Goal: Answer question/provide support

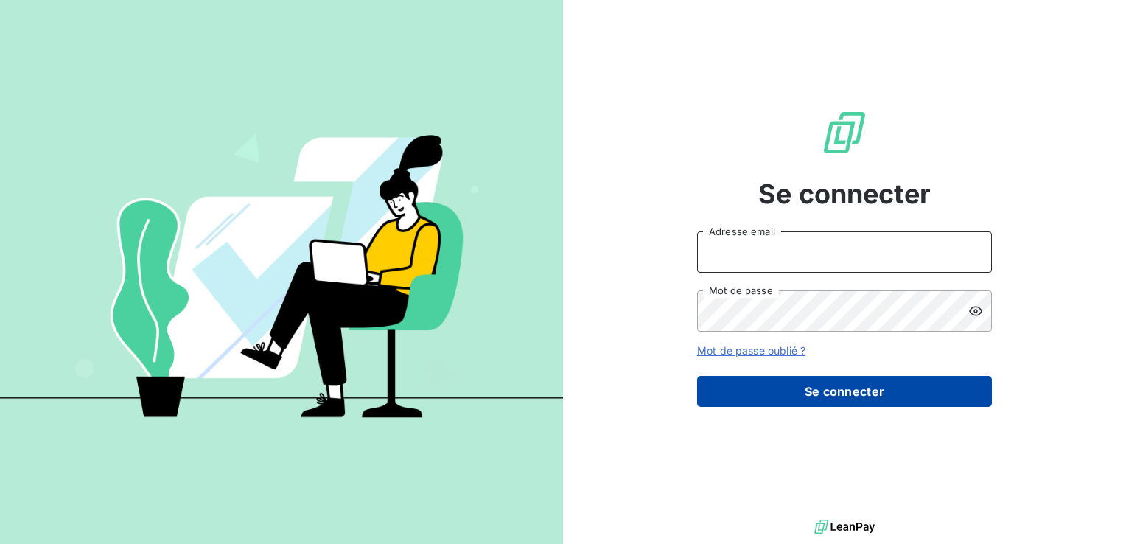
type input "[EMAIL_ADDRESS][DOMAIN_NAME]"
click at [826, 392] on button "Se connecter" at bounding box center [844, 391] width 295 height 31
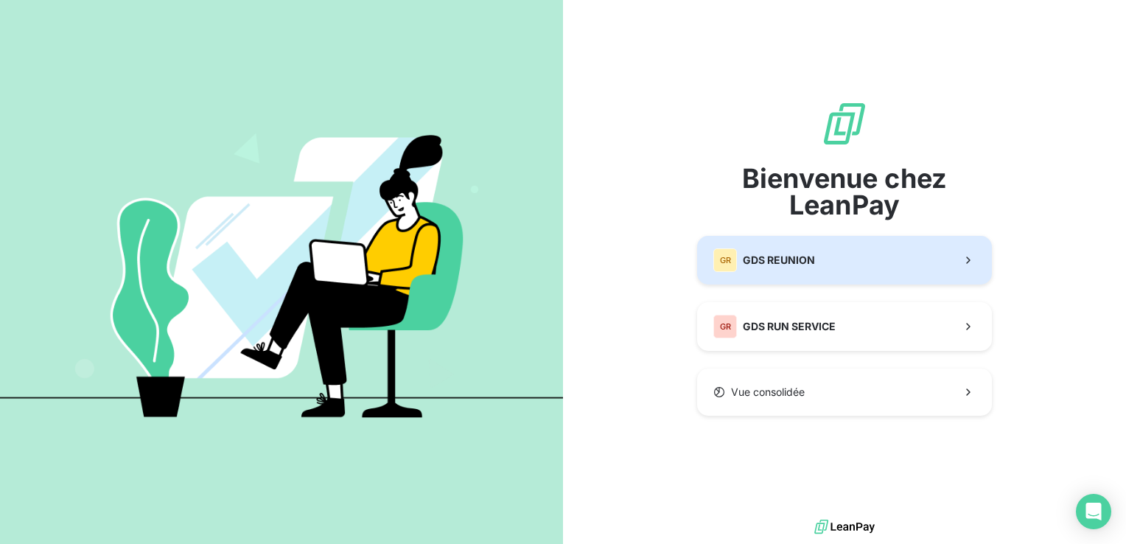
click at [784, 259] on span "GDS REUNION" at bounding box center [779, 260] width 72 height 15
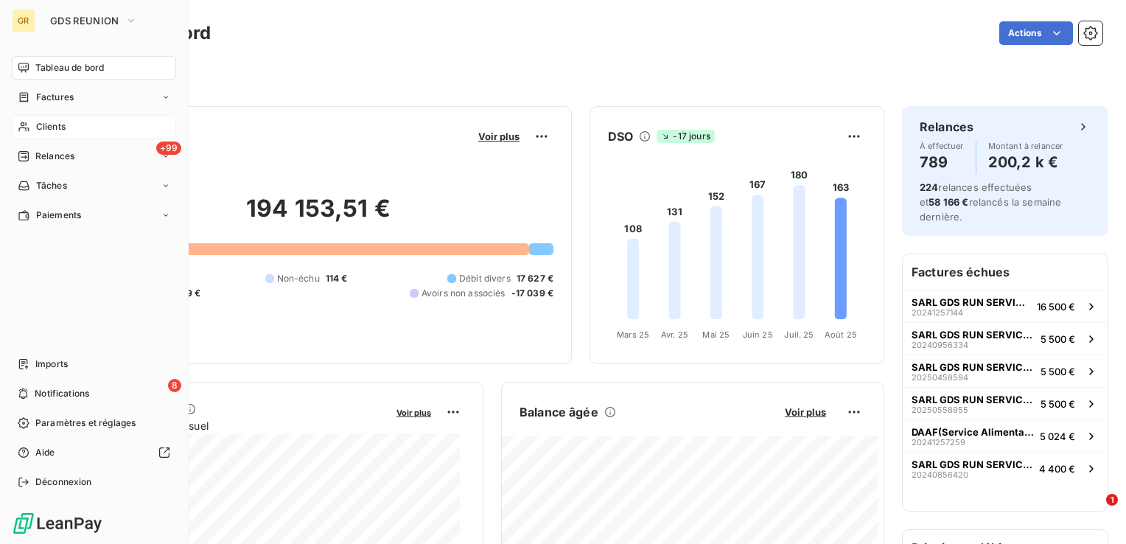
click at [43, 130] on span "Clients" at bounding box center [50, 126] width 29 height 13
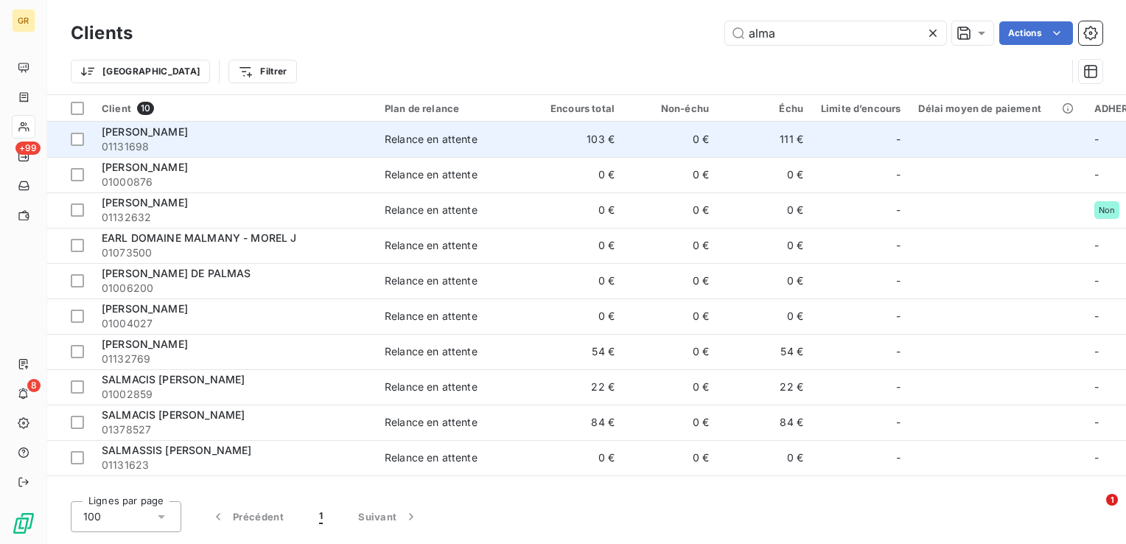
type input "alma"
click at [159, 139] on span "01131698" at bounding box center [234, 146] width 265 height 15
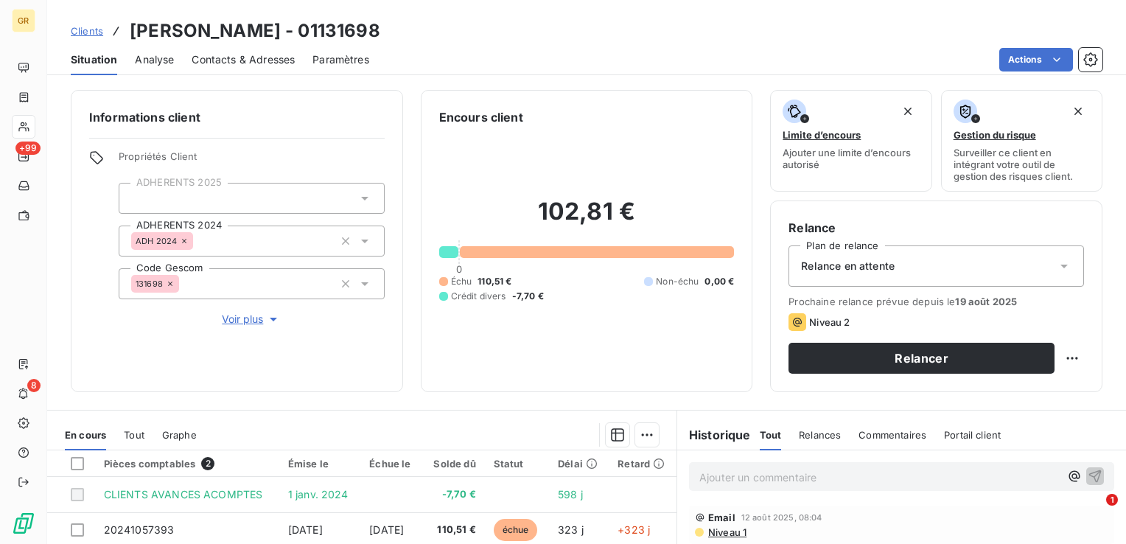
click at [93, 32] on span "Clients" at bounding box center [87, 31] width 32 height 12
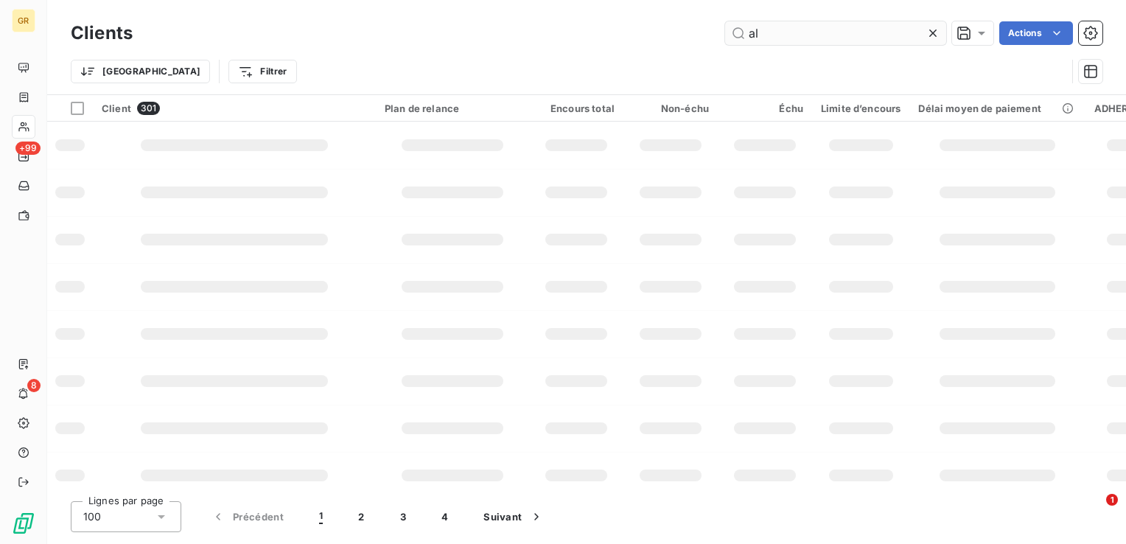
type input "a"
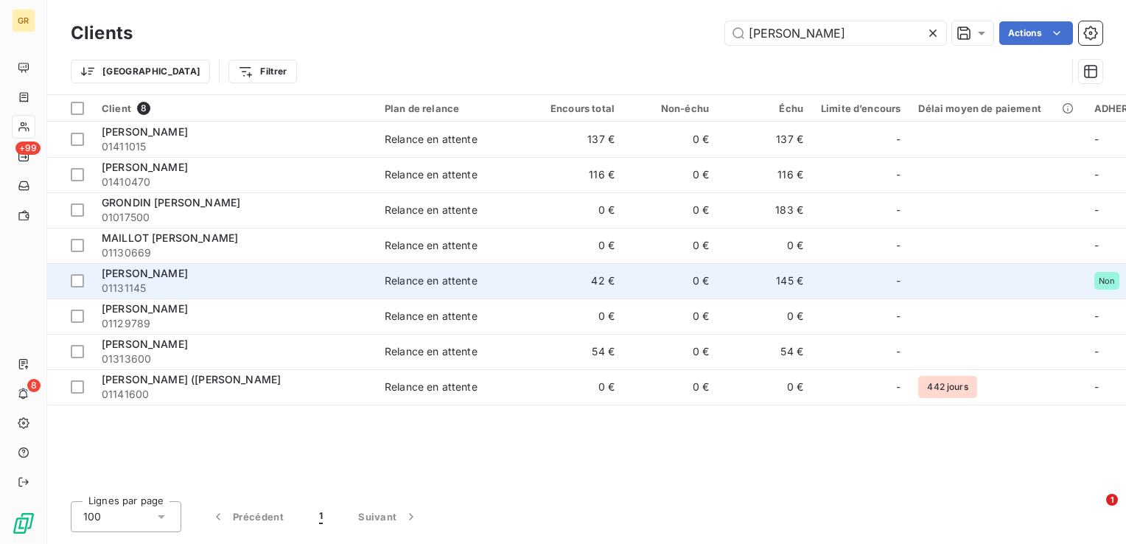
type input "[PERSON_NAME]"
click at [146, 279] on span "[PERSON_NAME]" at bounding box center [145, 273] width 86 height 13
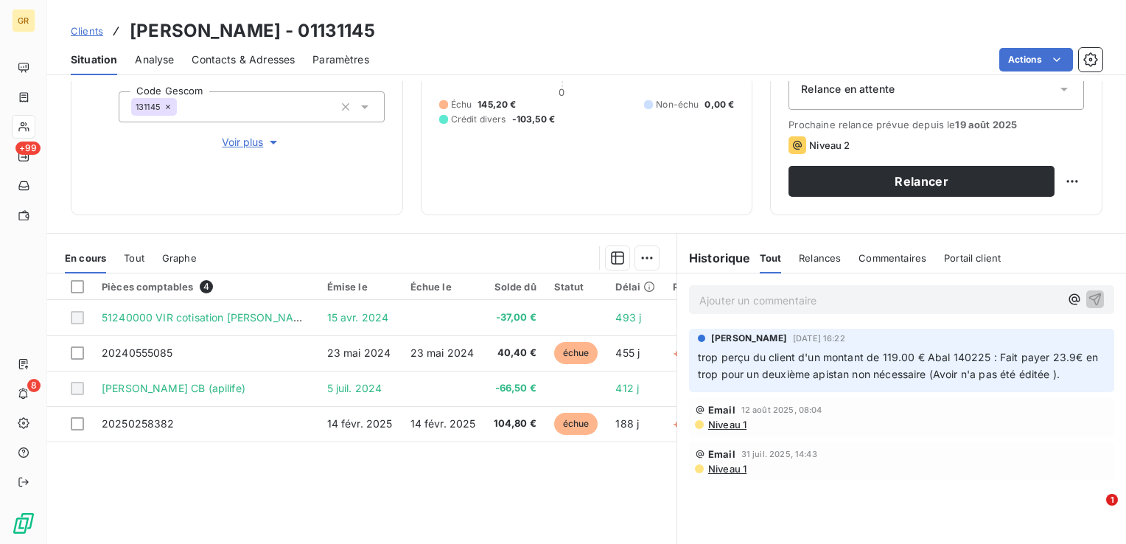
scroll to position [233, 0]
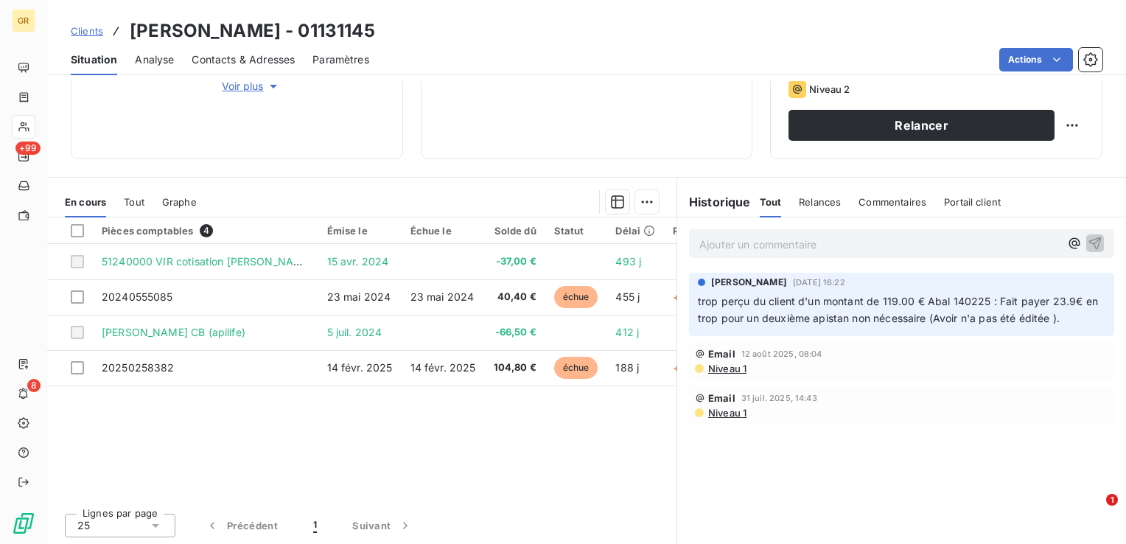
click at [870, 204] on span "Commentaires" at bounding box center [893, 202] width 68 height 12
click at [783, 240] on p "Ajouter un commentaire ﻿" at bounding box center [879, 244] width 360 height 18
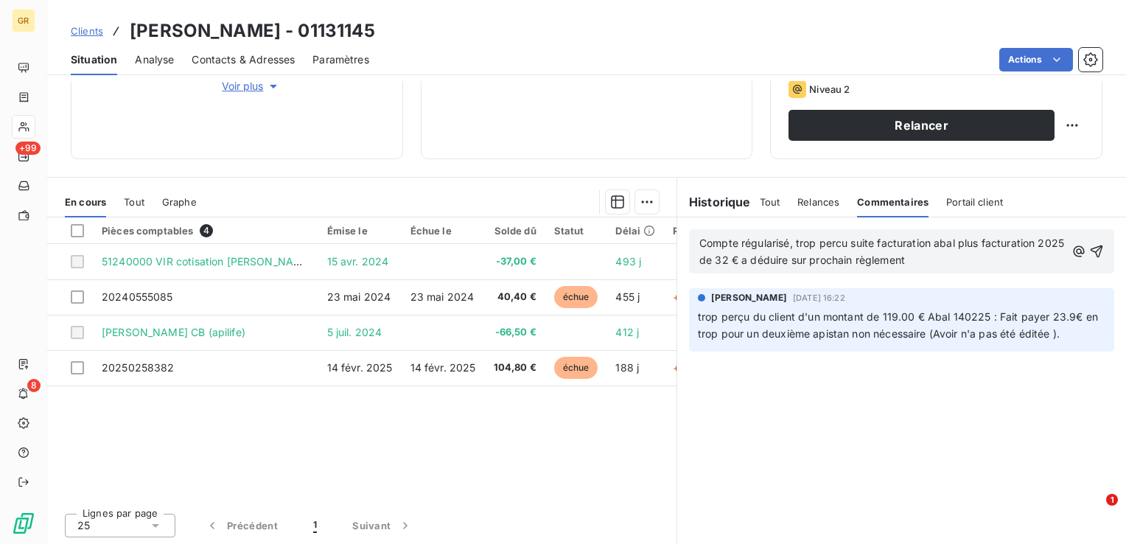
click at [832, 242] on span "Compte régularisé, trop percu suite facturation abal plus facturation 2025 de 3…" at bounding box center [883, 251] width 368 height 29
click at [933, 237] on span "Compte régularisé, trop perçu suite facturation abal plus facturation 2025 de 3…" at bounding box center [883, 251] width 368 height 29
drag, startPoint x: 725, startPoint y: 258, endPoint x: 958, endPoint y: 256, distance: 233.7
click at [958, 256] on p "Compte régularisé, trop perçu suite facturation Abal plus facturation 2025 de 3…" at bounding box center [882, 252] width 366 height 34
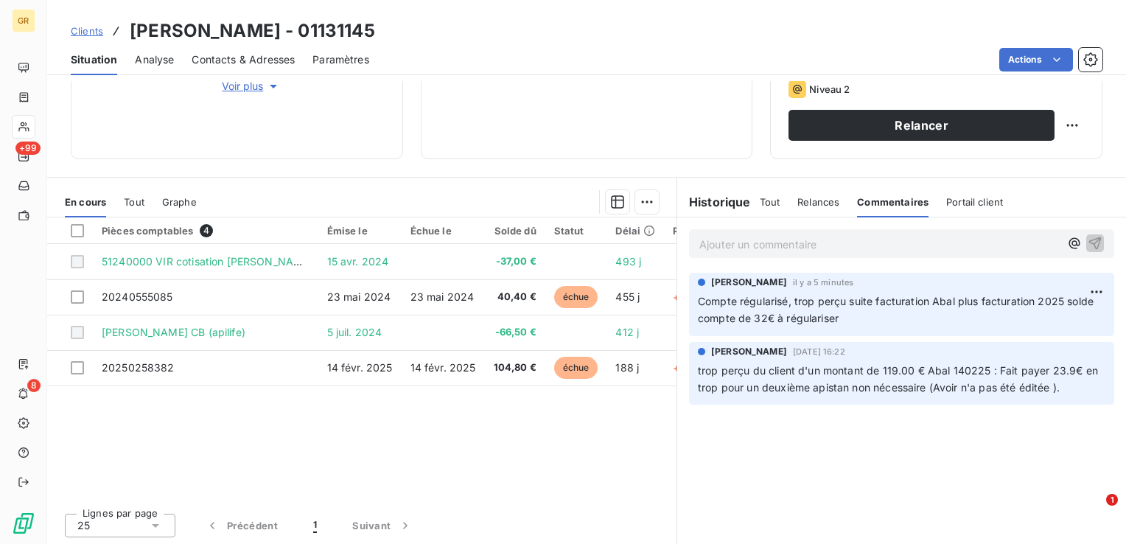
click at [745, 306] on span "Compte régularisé, trop perçu suite facturation Abal plus facturation 2025 sold…" at bounding box center [897, 309] width 399 height 29
click at [1088, 293] on html "GR +99 8 Clients [PERSON_NAME] - 01131145 Situation Analyse Contacts & Adresses…" at bounding box center [563, 272] width 1126 height 544
click at [1059, 352] on div "Supprimer" at bounding box center [1050, 350] width 83 height 24
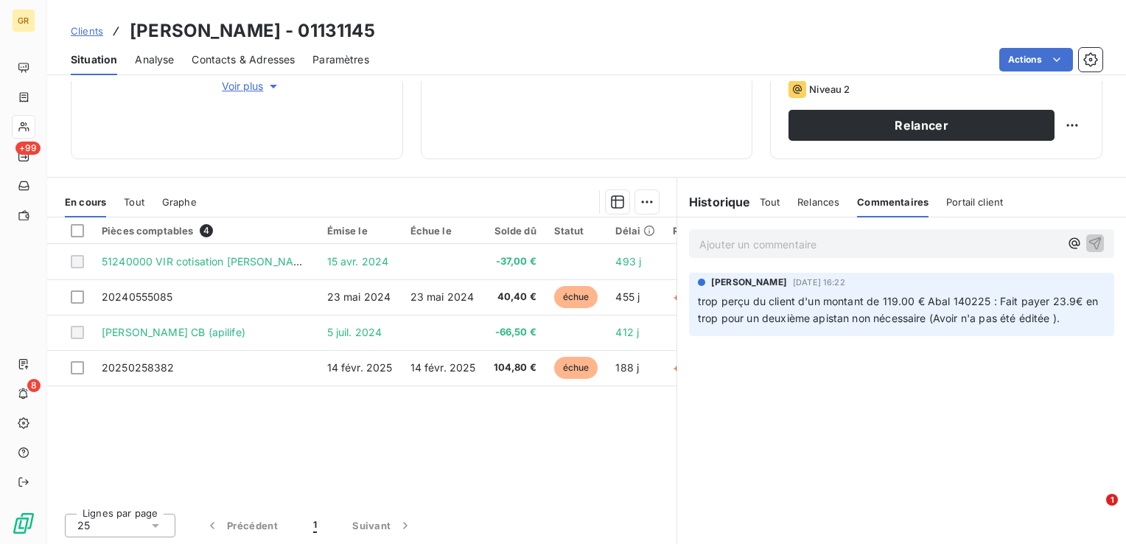
click at [768, 246] on p "Ajouter un commentaire ﻿" at bounding box center [879, 244] width 360 height 18
